Goal: Task Accomplishment & Management: Use online tool/utility

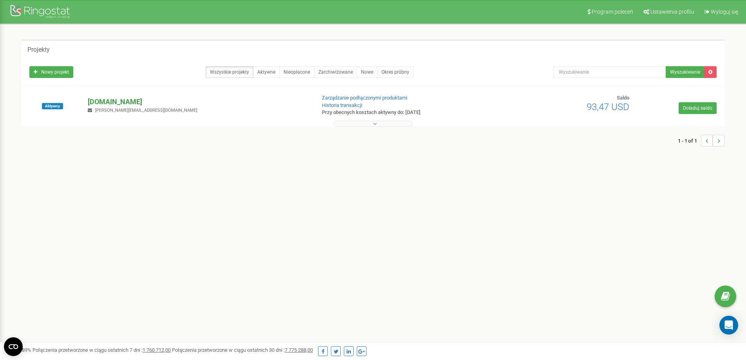
click at [123, 104] on p "[DOMAIN_NAME]" at bounding box center [198, 102] width 221 height 10
drag, startPoint x: 31, startPoint y: 218, endPoint x: 68, endPoint y: 0, distance: 220.8
click at [29, 211] on div "Program poleceń Ustawienia profilu Wyloguj się Projekty Nowy projekt Wszystkie …" at bounding box center [373, 235] width 746 height 470
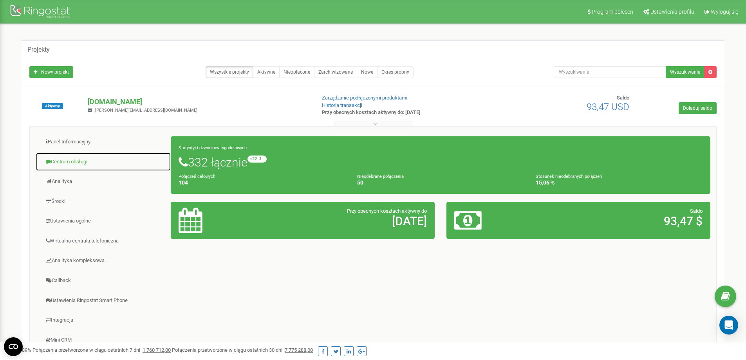
click at [74, 159] on link "Centrum obsługi" at bounding box center [103, 161] width 135 height 19
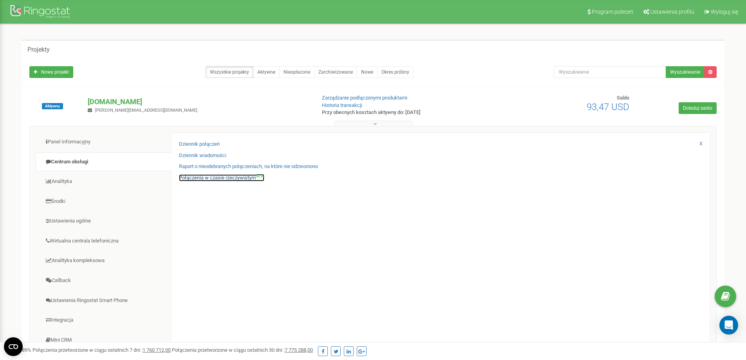
click at [205, 177] on link "Połączenia w czasie rzeczywistym NEW" at bounding box center [221, 177] width 85 height 7
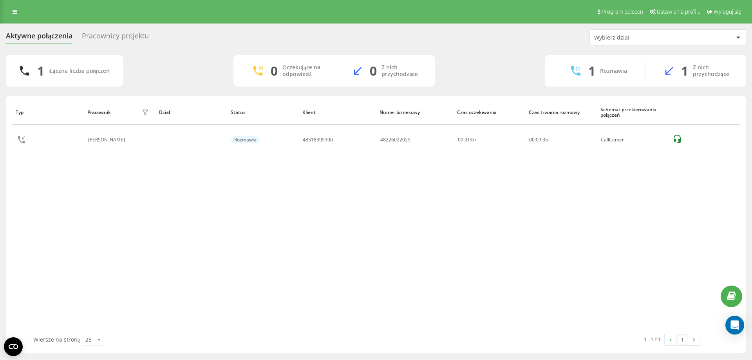
click at [20, 202] on div "Typ Pracownik filtra Dział Status Klient Numer biznesowy Czas oczekiwania Czas …" at bounding box center [375, 217] width 727 height 234
click at [17, 8] on link at bounding box center [15, 11] width 14 height 11
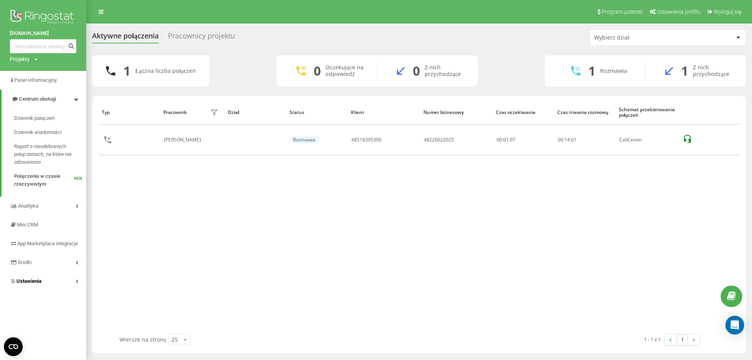
click at [43, 284] on link "Ustawienia" at bounding box center [43, 281] width 86 height 19
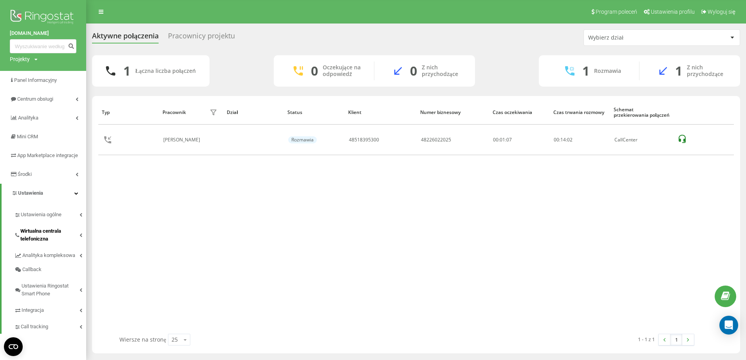
click at [53, 236] on span "Wirtualna centrala telefoniczna" at bounding box center [49, 235] width 59 height 16
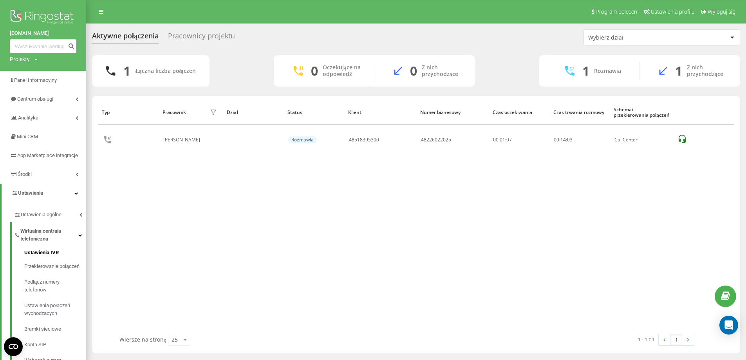
click at [53, 256] on span "Ustawienia IVR" at bounding box center [41, 253] width 34 height 8
click at [50, 290] on span "Podłącz numery telefonów" at bounding box center [53, 286] width 58 height 16
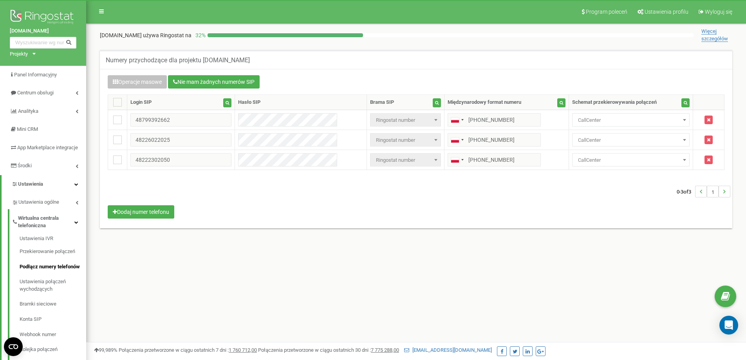
click at [651, 254] on div "Program poleceń Ustawienia profilu Wyloguj się [DOMAIN_NAME] używa Ringostat na…" at bounding box center [416, 235] width 660 height 470
click at [50, 258] on link "Przekierowanie połączeń" at bounding box center [53, 251] width 67 height 15
